Goal: Find specific page/section: Find specific page/section

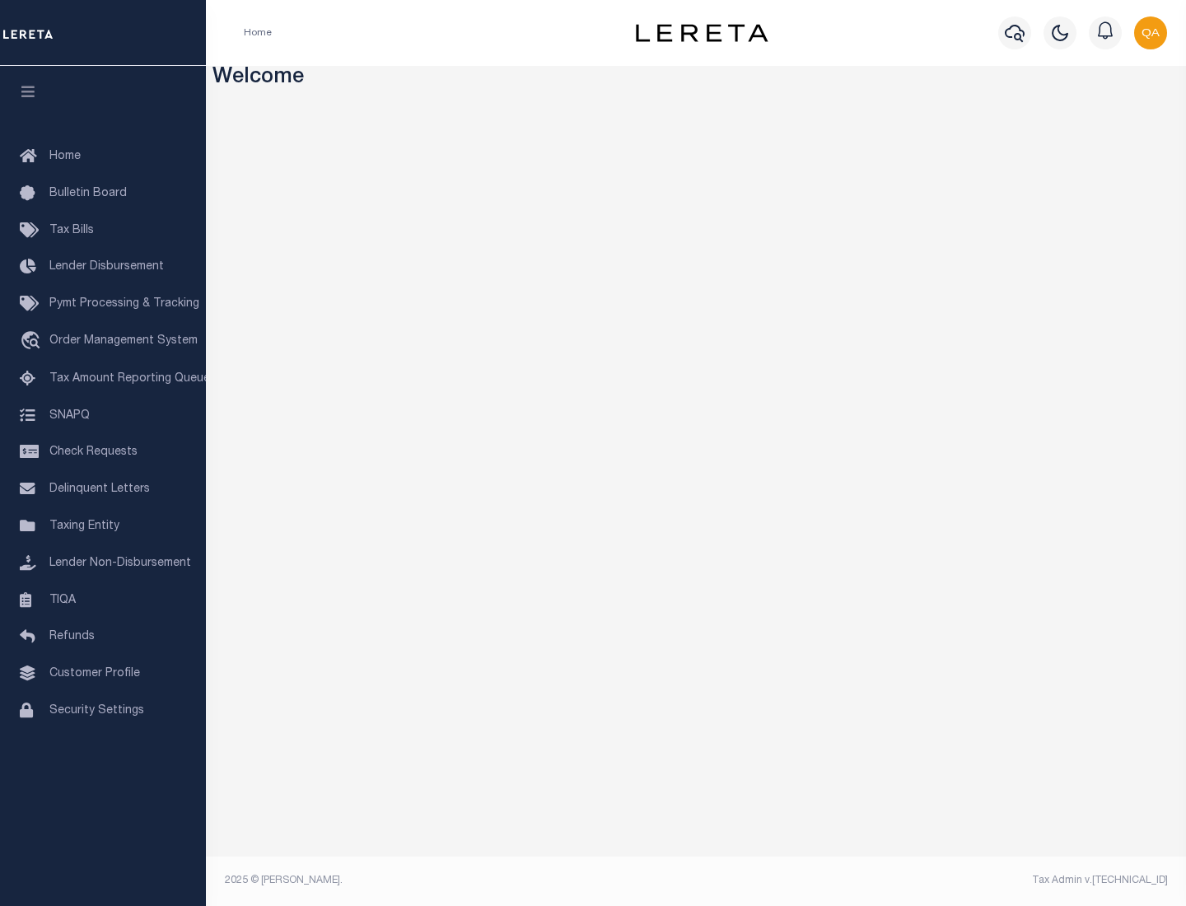
click at [103, 452] on span "Check Requests" at bounding box center [93, 452] width 88 height 12
select select "50"
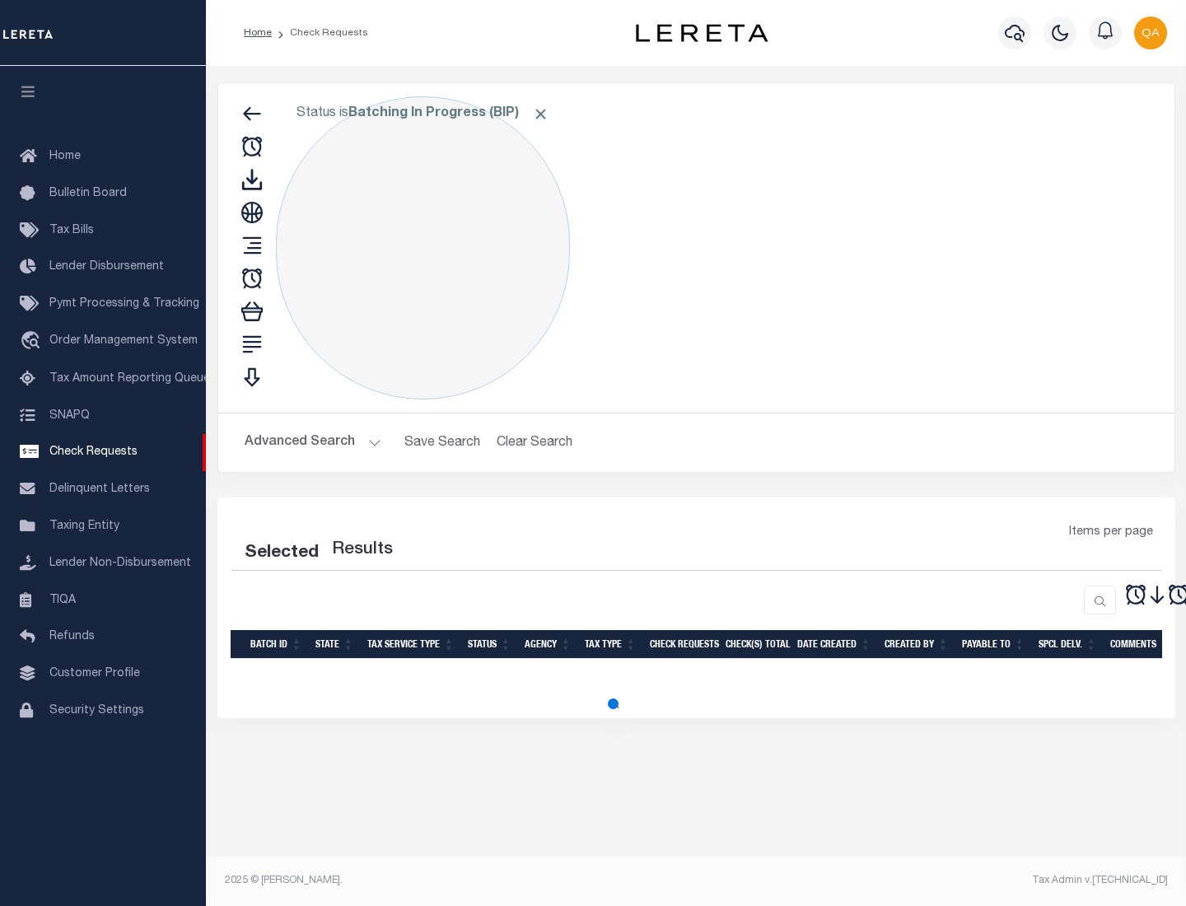
select select "50"
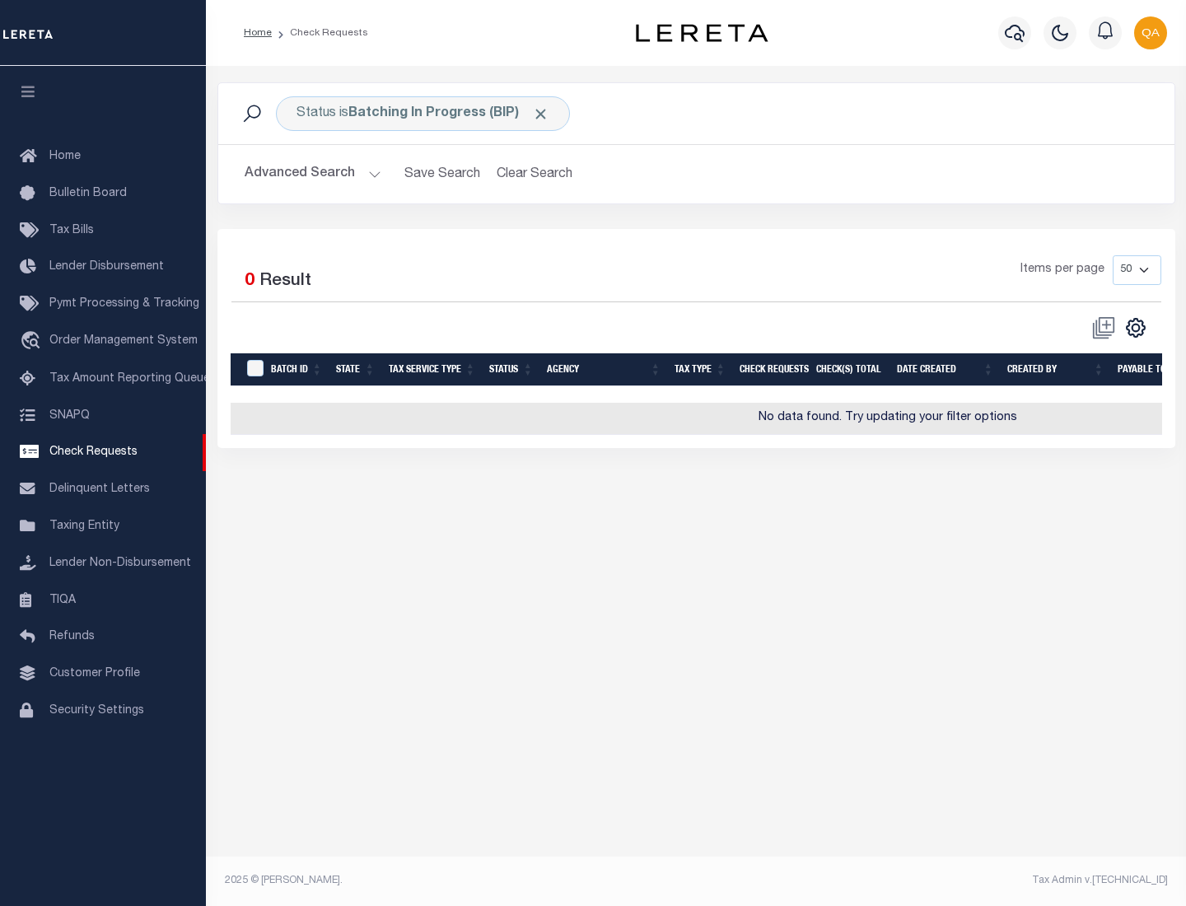
click at [541, 114] on span "Click to Remove" at bounding box center [540, 113] width 17 height 17
